Goal: Information Seeking & Learning: Learn about a topic

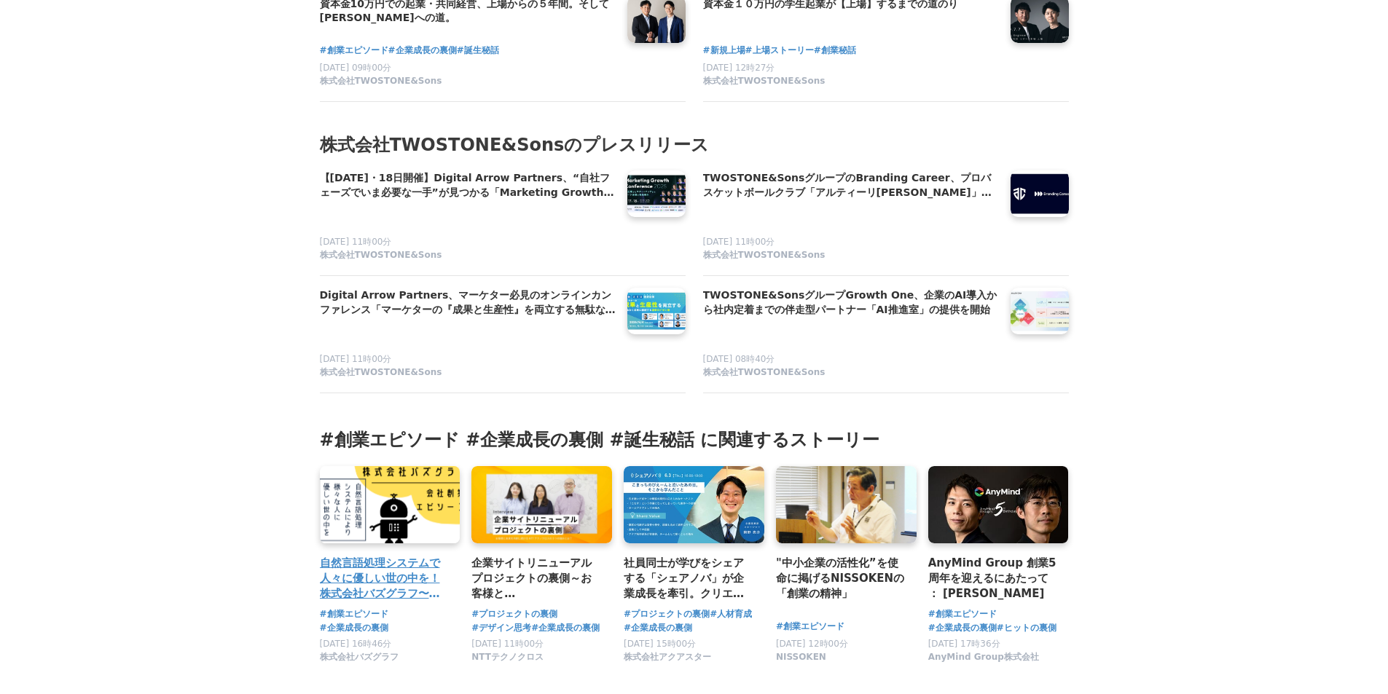
scroll to position [8303, 0]
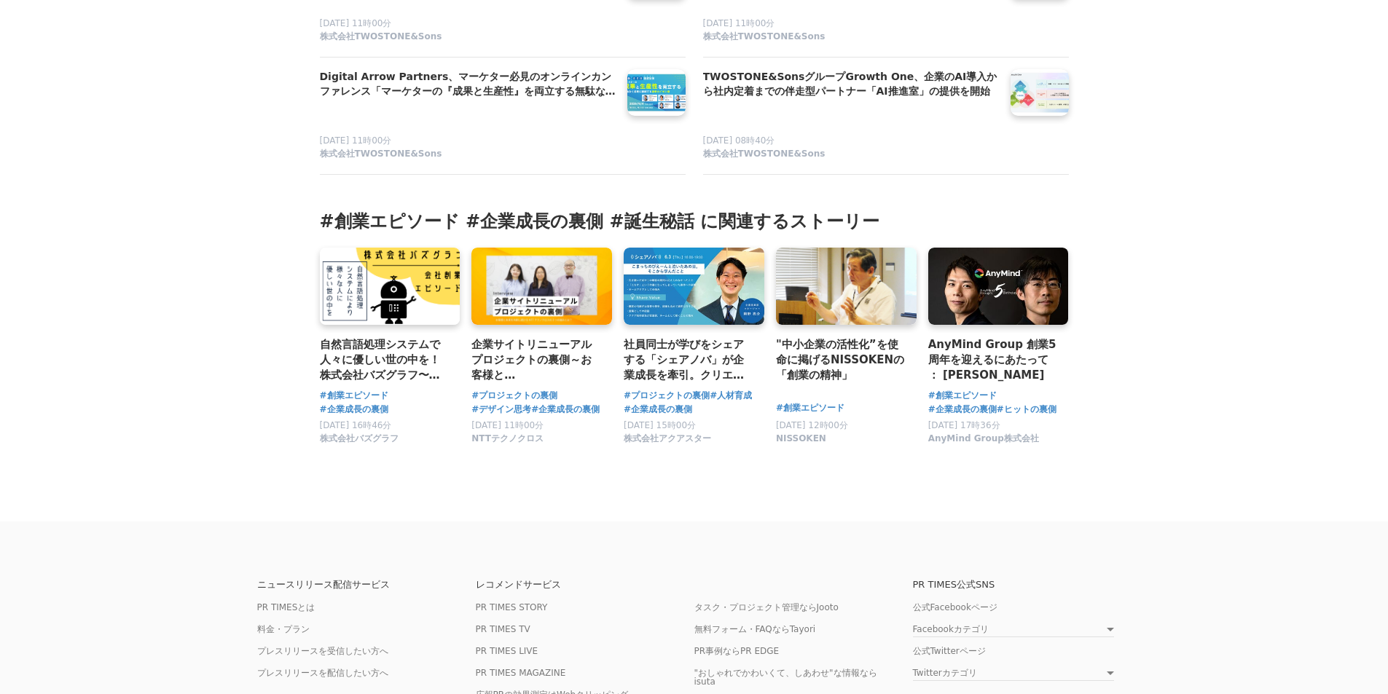
drag, startPoint x: 320, startPoint y: 457, endPoint x: 328, endPoint y: 472, distance: 16.3
drag, startPoint x: 328, startPoint y: 472, endPoint x: 149, endPoint y: 510, distance: 183.1
drag, startPoint x: 149, startPoint y: 510, endPoint x: 68, endPoint y: 466, distance: 91.9
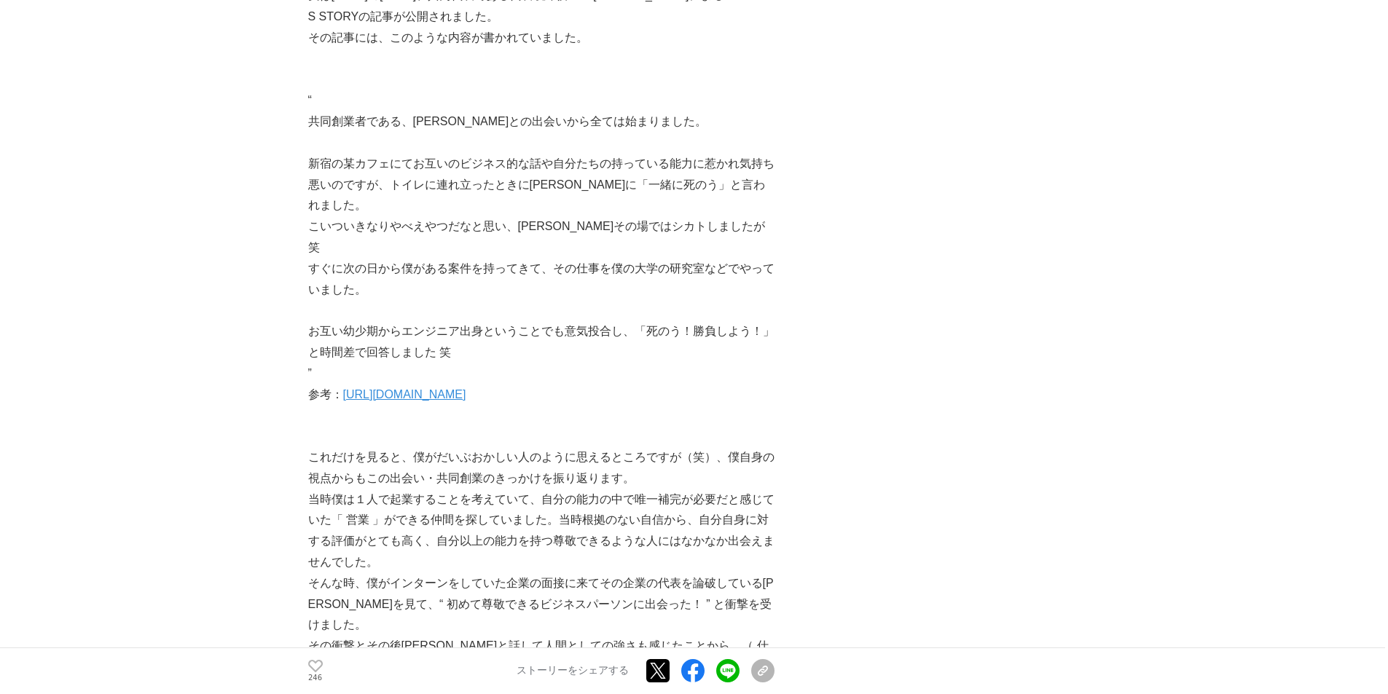
scroll to position [1039, 0]
click at [446, 390] on link "[URL][DOMAIN_NAME]" at bounding box center [404, 396] width 123 height 12
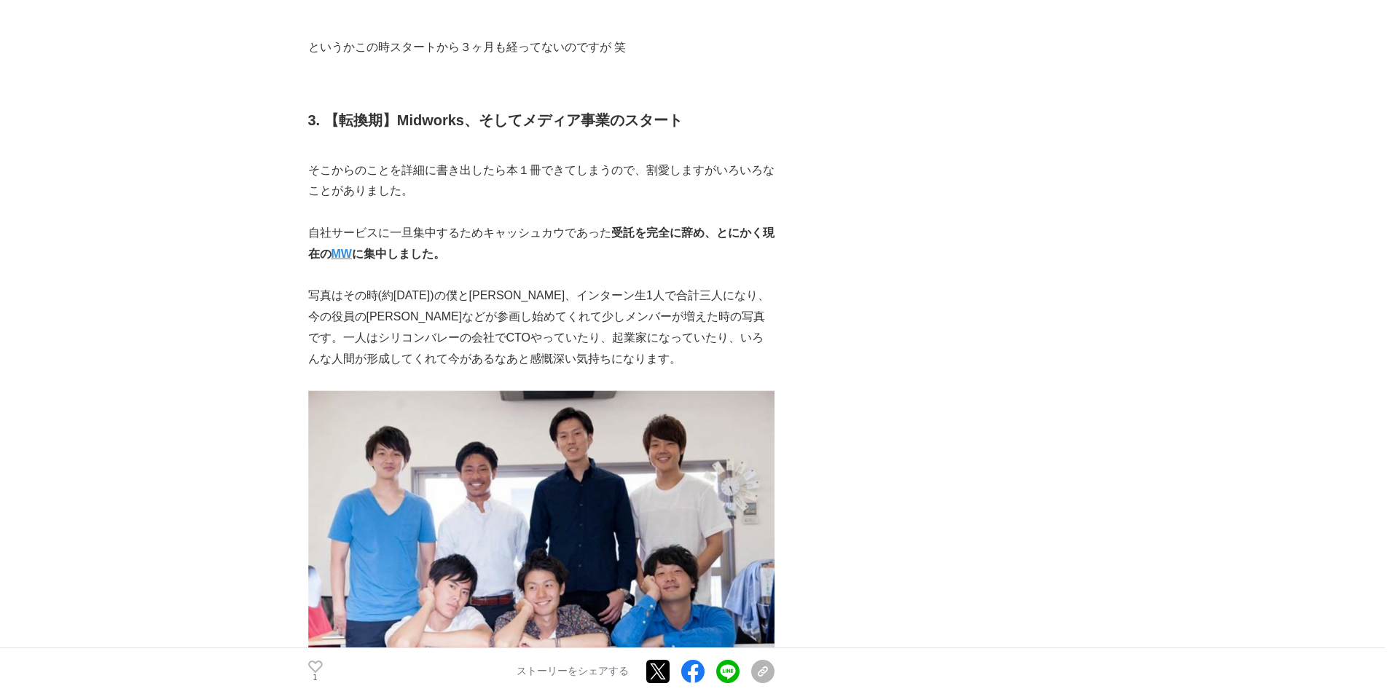
scroll to position [2841, 0]
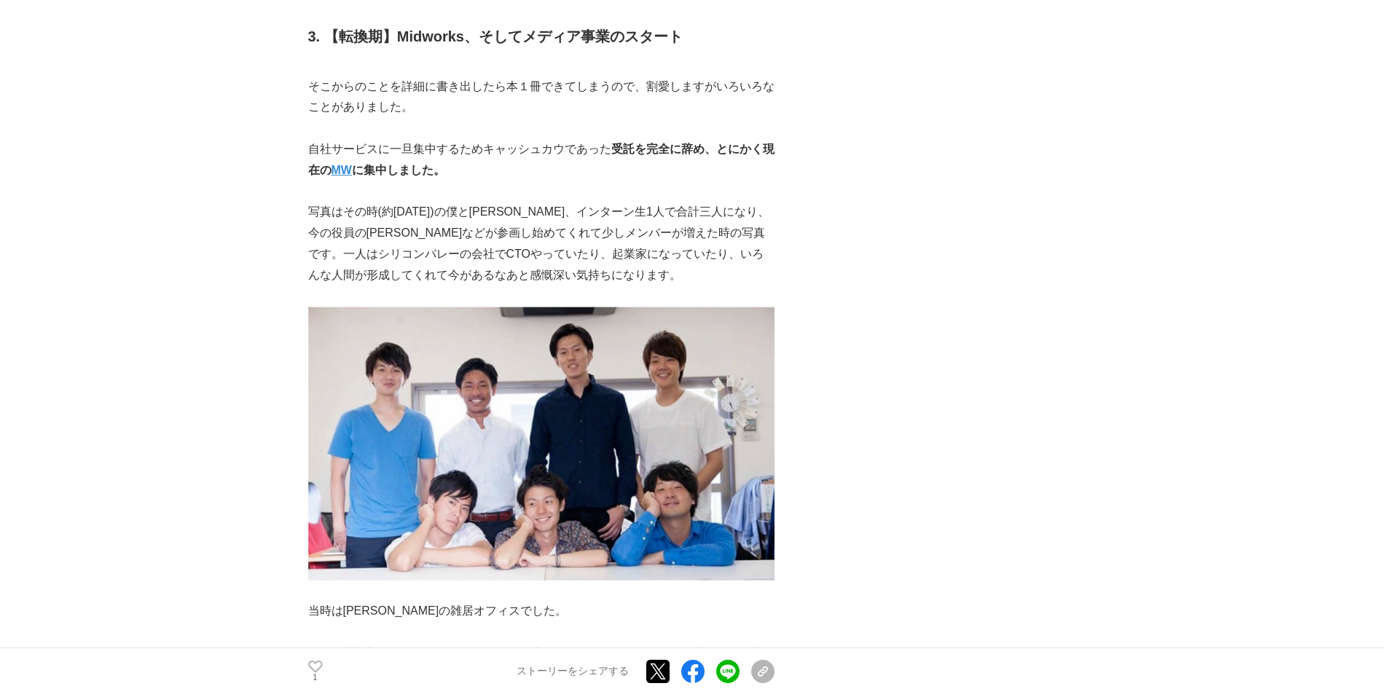
click at [474, 315] on img at bounding box center [541, 443] width 466 height 273
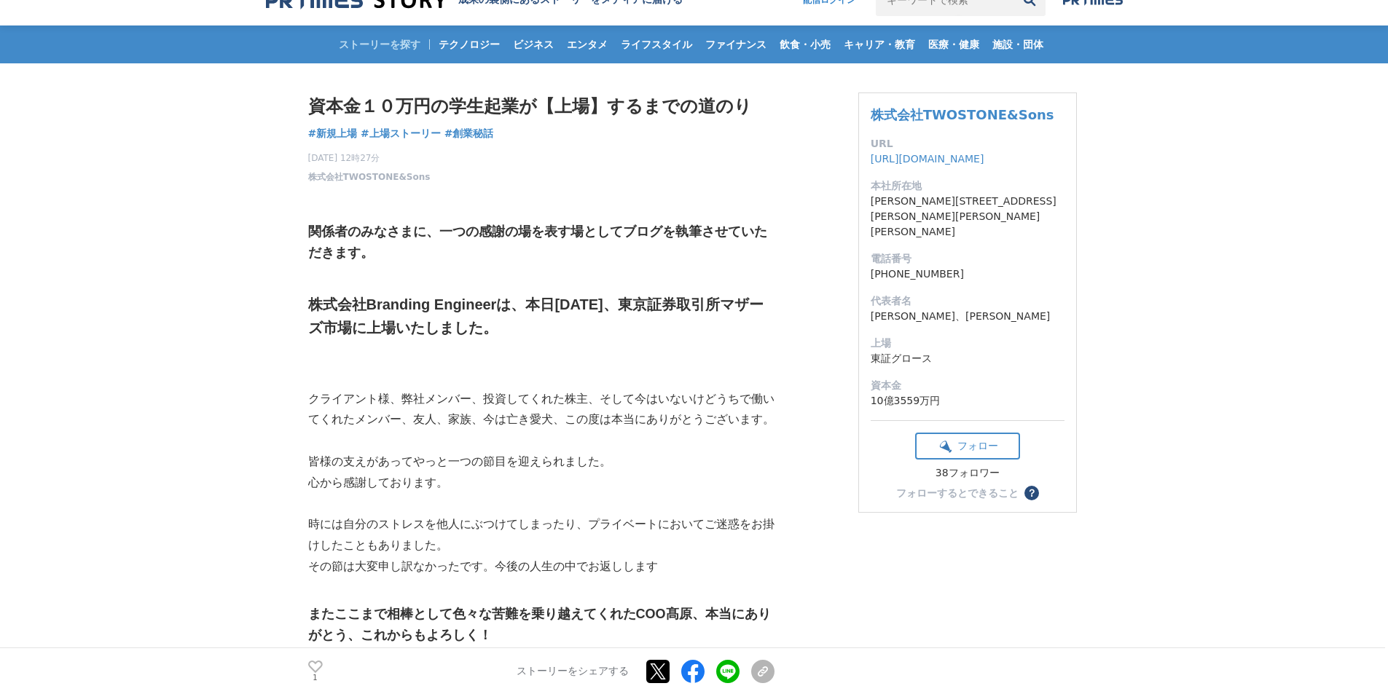
scroll to position [0, 0]
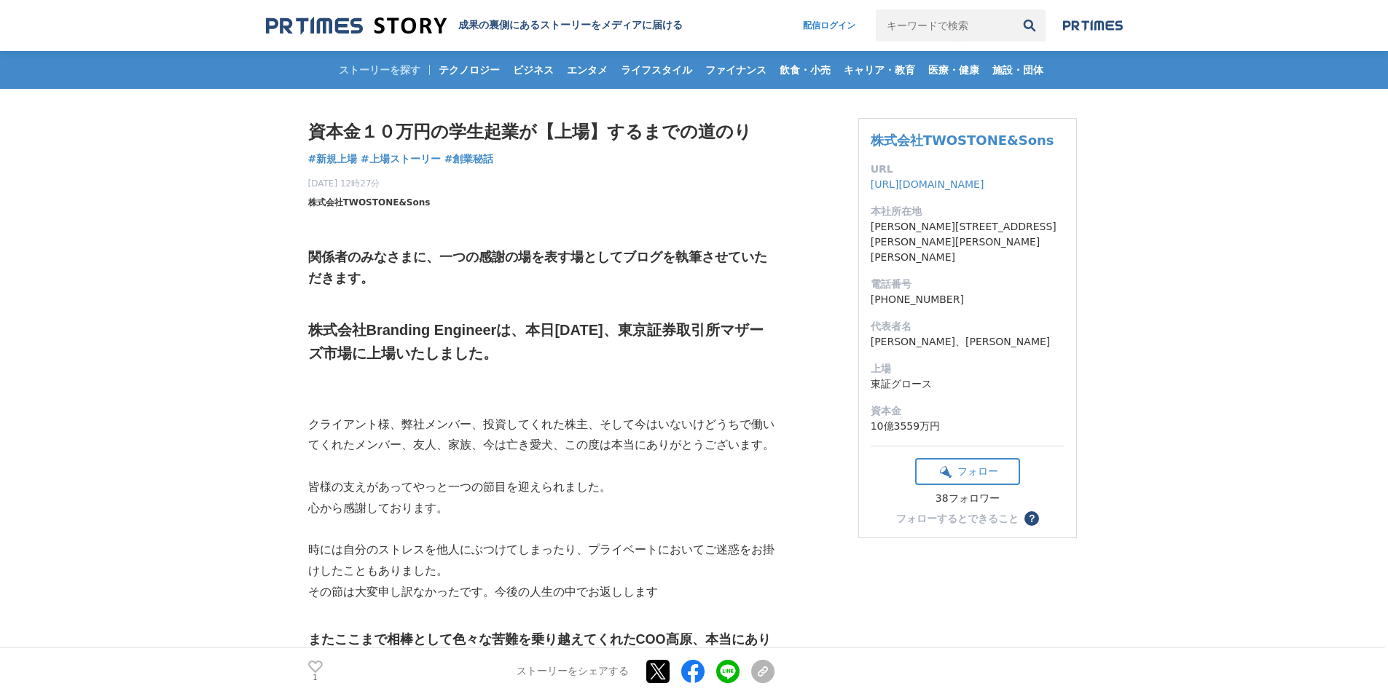
click at [359, 203] on span "株式会社TWOSTONE&Sons" at bounding box center [369, 202] width 122 height 13
